Goal: Contribute content: Add original content to the website for others to see

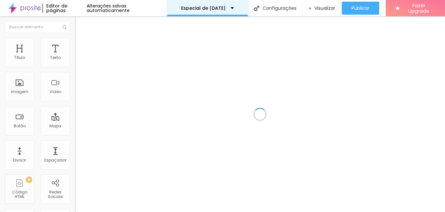
click at [228, 9] on div "Especial de [DATE]" at bounding box center [207, 8] width 53 height 5
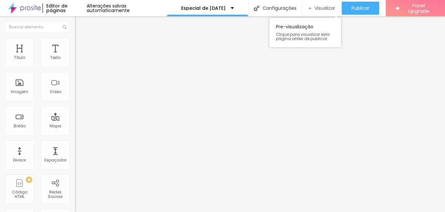
click at [311, 9] on div "Visualizar" at bounding box center [322, 9] width 27 height 6
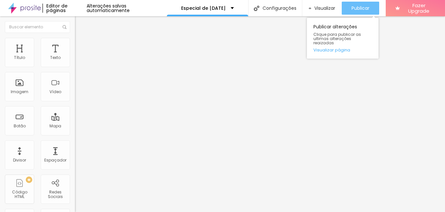
click at [352, 12] on div "Publicar" at bounding box center [361, 8] width 18 height 13
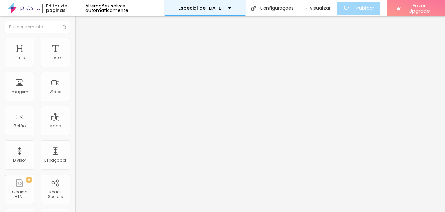
click at [229, 8] on div "Especial de [DATE]" at bounding box center [205, 8] width 53 height 5
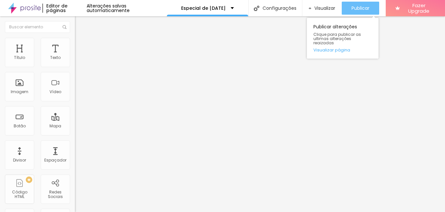
click at [362, 8] on span "Publicar" at bounding box center [361, 8] width 18 height 5
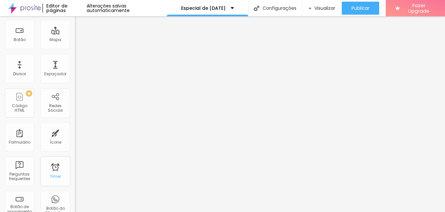
scroll to position [98, 0]
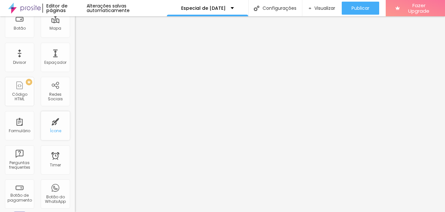
click at [50, 130] on div "Ícone" at bounding box center [55, 131] width 11 height 5
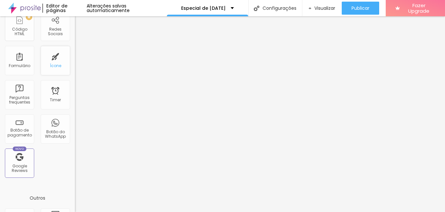
click at [54, 58] on div "Ícone" at bounding box center [55, 60] width 29 height 29
click at [50, 67] on div "Ícone" at bounding box center [55, 66] width 11 height 5
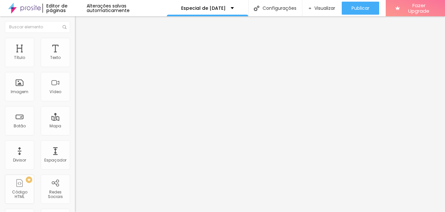
click at [81, 46] on span "Avançado" at bounding box center [92, 49] width 22 height 6
click at [75, 42] on img at bounding box center [78, 41] width 6 height 6
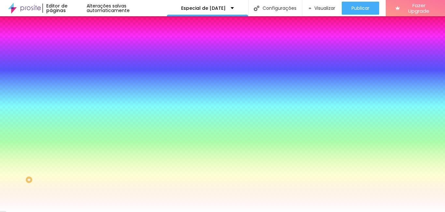
click at [75, 62] on div at bounding box center [112, 62] width 75 height 0
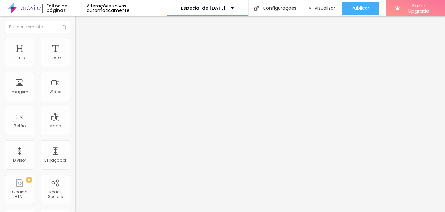
click at [81, 45] on span "Estilo" at bounding box center [86, 42] width 10 height 6
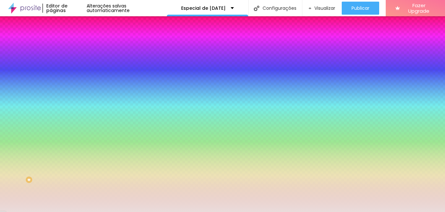
drag, startPoint x: 50, startPoint y: 117, endPoint x: 71, endPoint y: 121, distance: 21.2
click at [75, 121] on div "Imagem de fundo Adicionar imagem Efeito da Imagem Nenhum Nenhum Parallax Cor de…" at bounding box center [112, 93] width 75 height 84
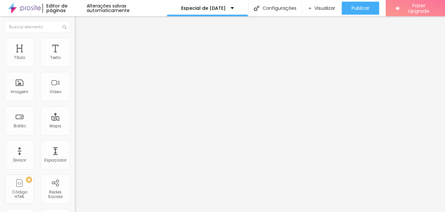
click at [75, 38] on img at bounding box center [78, 41] width 6 height 6
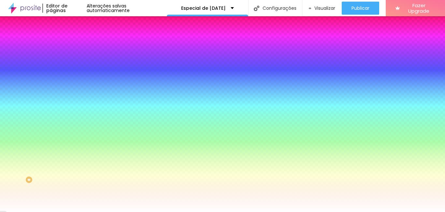
click at [75, 66] on input "#FFFFFF" at bounding box center [114, 65] width 78 height 7
paste input "EADCD"
click at [75, 62] on div at bounding box center [112, 62] width 75 height 0
click at [75, 64] on input "#EADCD" at bounding box center [114, 65] width 78 height 7
click at [75, 65] on input "#EADCD" at bounding box center [114, 65] width 78 height 7
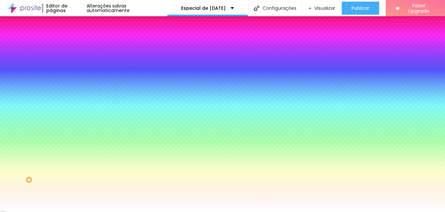
click at [75, 65] on input "#EADCD" at bounding box center [114, 65] width 78 height 7
type input "#EADCD"
click at [75, 65] on div "Cor de fundo Voltar ao padrão #EADCD Sombra DESATIVADO Voltar ao padrão Borda V…" at bounding box center [112, 80] width 75 height 58
click at [78, 60] on icon "button" at bounding box center [80, 58] width 5 height 5
click at [79, 60] on icon "button" at bounding box center [80, 58] width 3 height 5
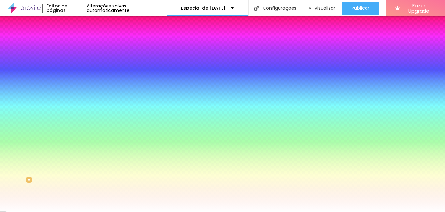
click at [79, 60] on icon "button" at bounding box center [80, 58] width 3 height 5
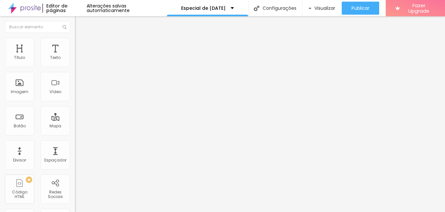
click at [75, 39] on img at bounding box center [78, 41] width 6 height 6
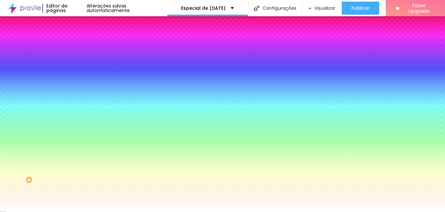
click at [75, 44] on li "Avançado" at bounding box center [112, 47] width 75 height 7
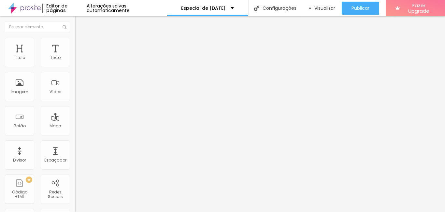
scroll to position [21, 0]
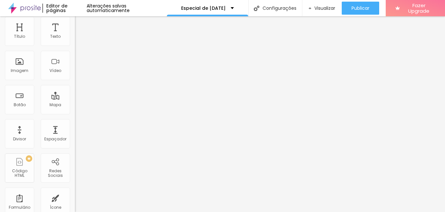
click at [75, 212] on div "Insira seu código aqui" at bounding box center [100, 215] width 51 height 6
click at [75, 207] on img at bounding box center [77, 209] width 4 height 4
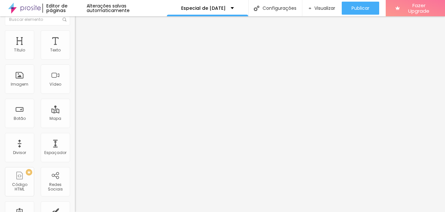
scroll to position [0, 0]
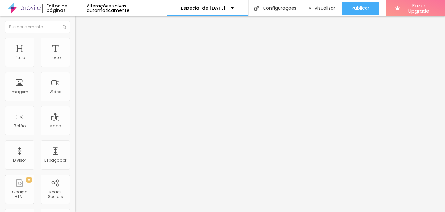
click at [75, 37] on img at bounding box center [78, 34] width 6 height 6
click at [81, 45] on span "Estilo" at bounding box center [86, 42] width 10 height 6
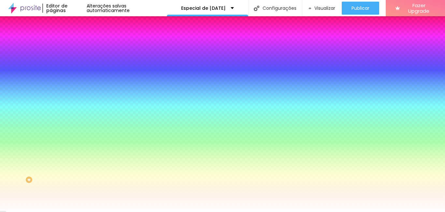
click at [75, 20] on button "Editar Coluna" at bounding box center [112, 23] width 75 height 15
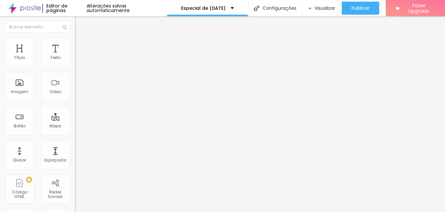
click at [80, 25] on div "Editar Texto" at bounding box center [98, 23] width 37 height 5
click at [75, 41] on li "Avançado" at bounding box center [112, 41] width 75 height 7
type input "27"
type input "36"
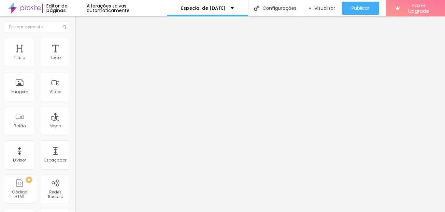
type input "36"
type input "18"
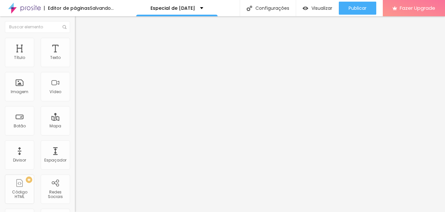
type input "17"
type input "32"
type input "43"
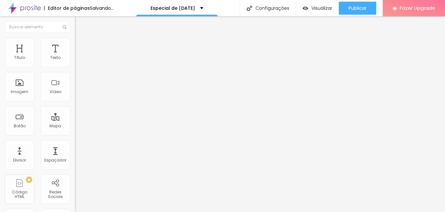
type input "43"
type input "23"
type input "18"
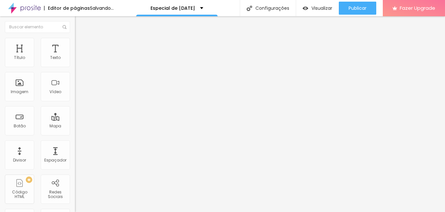
type input "13"
type input "10"
click at [75, 120] on input "range" at bounding box center [96, 122] width 42 height 5
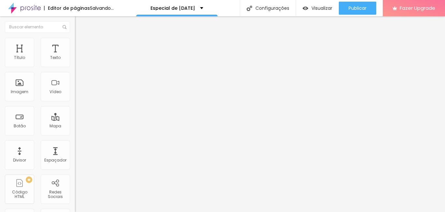
type input "13"
type input "29"
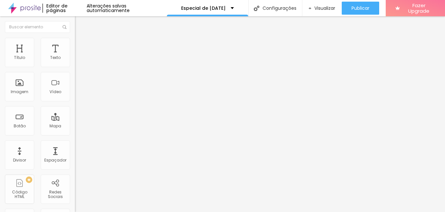
type input "39"
type input "37"
type input "28"
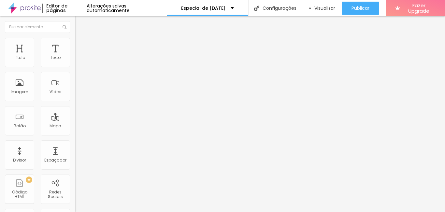
type input "28"
type input "23"
type input "18"
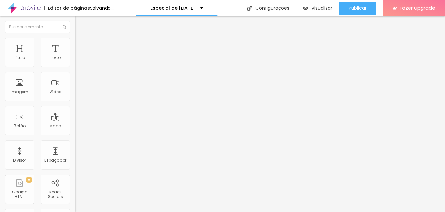
type input "16"
type input "15"
type input "13"
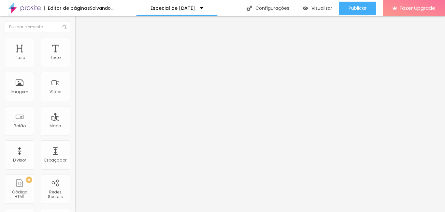
type input "13"
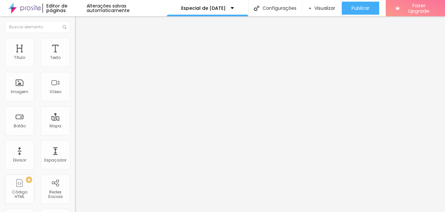
type input "11"
type input "9"
type input "12"
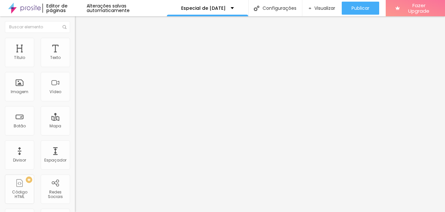
type input "12"
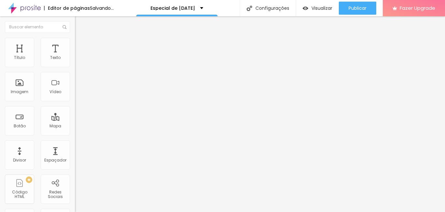
type input "11"
type input "10"
click at [75, 212] on input "range" at bounding box center [96, 214] width 42 height 5
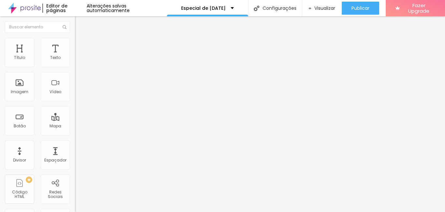
click at [81, 38] on span "Estilo" at bounding box center [86, 36] width 10 height 6
click at [75, 42] on li "Avançado" at bounding box center [112, 41] width 75 height 7
click at [75, 41] on ul "Estilo Avançado" at bounding box center [112, 37] width 75 height 13
click at [80, 24] on img "button" at bounding box center [82, 23] width 5 height 5
click at [75, 66] on img at bounding box center [77, 68] width 5 height 5
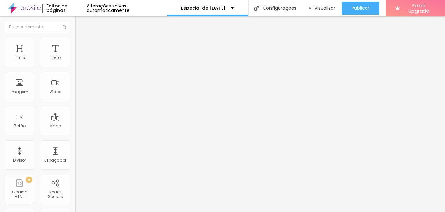
click at [75, 171] on div "Editar Redes Sociais Conteúdo Estilo Avançado Instagram Rede social Instagram E…" at bounding box center [112, 114] width 75 height 196
click at [75, 132] on div "Instagram" at bounding box center [112, 134] width 75 height 4
type input "https://KARINA DECOR"
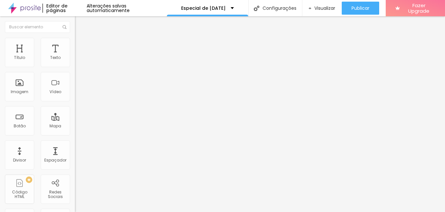
type input "https://MABE GRATRONOMIA E EVENTOS"
click at [75, 185] on div "Editar Redes Sociais Conteúdo Estilo Avançado Instagram Rede social Instagram E…" at bounding box center [112, 114] width 75 height 196
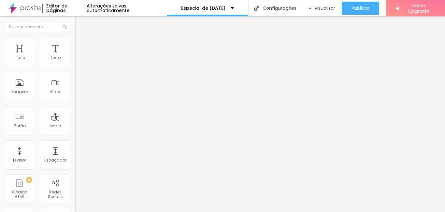
scroll to position [0, 0]
click at [75, 60] on div "Instagram" at bounding box center [112, 96] width 75 height 90
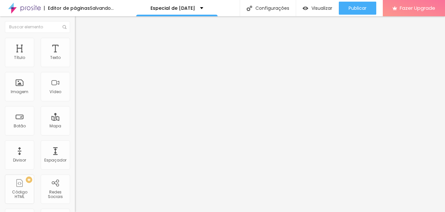
click at [80, 23] on img "button" at bounding box center [82, 23] width 5 height 5
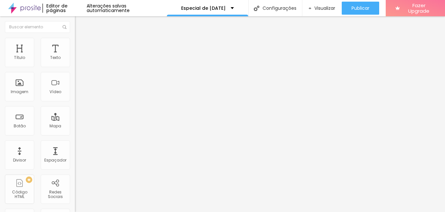
click at [80, 26] on img "button" at bounding box center [82, 23] width 5 height 5
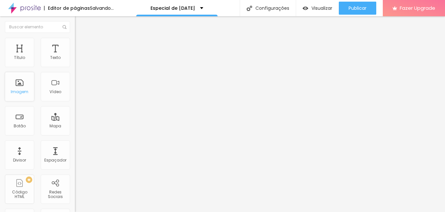
click at [24, 92] on div "Imagem" at bounding box center [20, 92] width 18 height 5
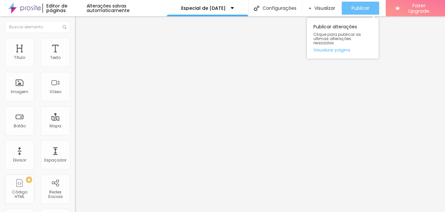
click at [348, 10] on button "Publicar" at bounding box center [360, 8] width 37 height 13
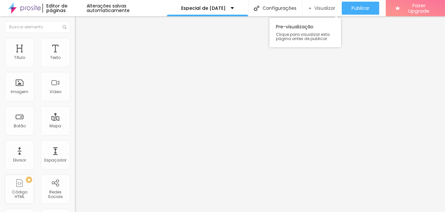
click at [319, 11] on span "Visualizar" at bounding box center [324, 8] width 21 height 5
click at [324, 5] on div "Visualizar" at bounding box center [322, 8] width 27 height 13
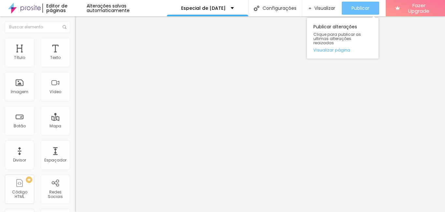
click at [358, 6] on span "Publicar" at bounding box center [361, 8] width 18 height 5
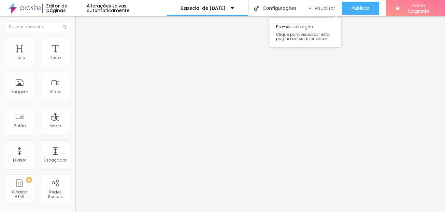
click at [326, 6] on span "Visualizar" at bounding box center [324, 8] width 21 height 5
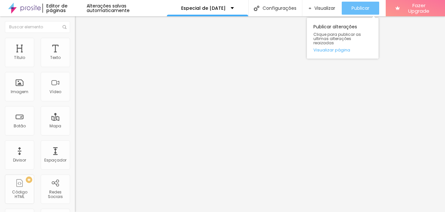
click at [359, 10] on span "Publicar" at bounding box center [361, 8] width 18 height 5
